Goal: Navigation & Orientation: Find specific page/section

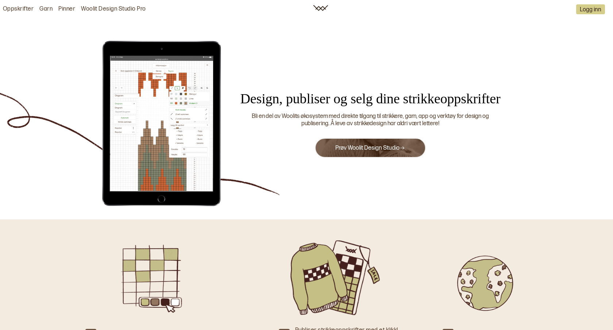
click at [357, 153] on button "Prøv Woolit Design Studio" at bounding box center [370, 148] width 111 height 20
click at [371, 148] on link "Prøv Woolit Design Studio" at bounding box center [370, 147] width 70 height 7
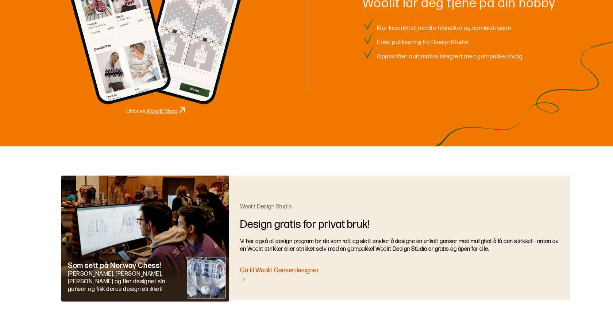
scroll to position [969, 0]
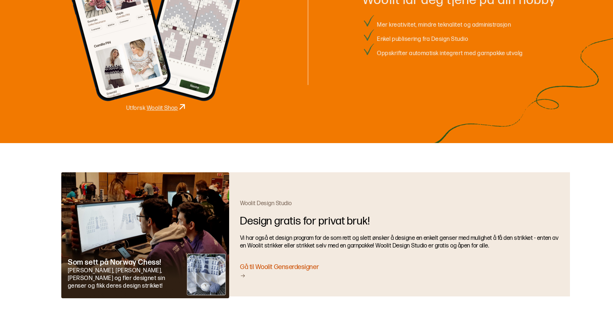
click at [289, 264] on div "Gå til Woolit Genserdesigner" at bounding box center [399, 271] width 319 height 17
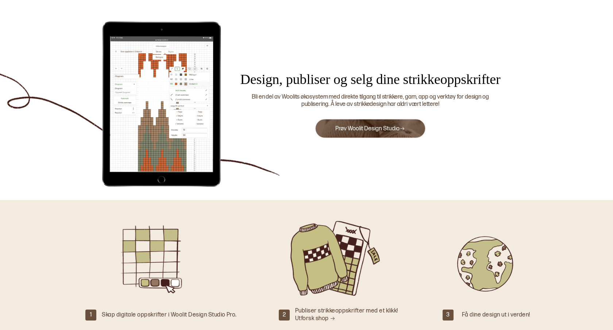
scroll to position [0, 0]
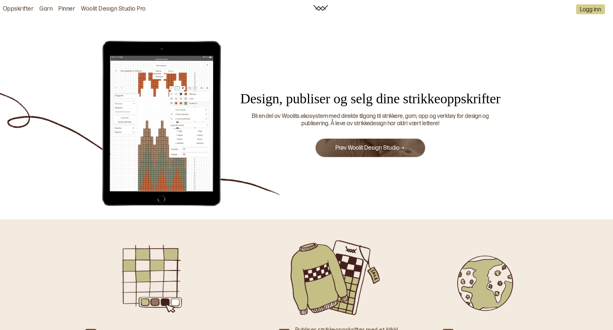
click at [66, 8] on link "Pinner" at bounding box center [66, 9] width 17 height 8
click at [48, 6] on link "Garn" at bounding box center [45, 9] width 13 height 8
